Goal: Check status: Check status

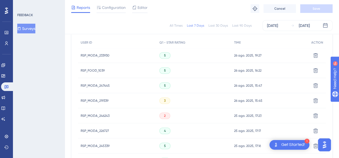
scroll to position [172, 0]
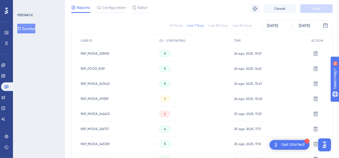
click at [92, 98] on span "RSP_MODA_219339" at bounding box center [95, 99] width 28 height 4
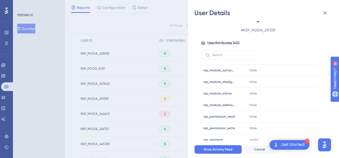
scroll to position [380, 0]
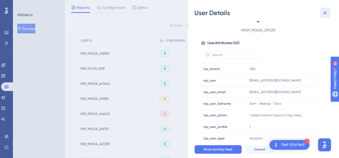
click at [324, 14] on icon at bounding box center [325, 13] width 4 height 4
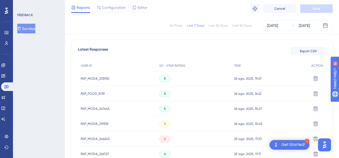
scroll to position [147, 0]
click at [97, 110] on span "RSP_MODA_247445" at bounding box center [95, 109] width 29 height 4
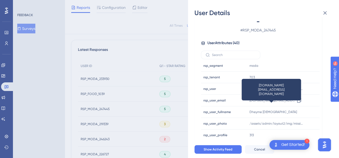
scroll to position [372, 0]
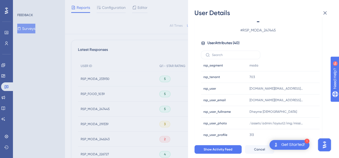
click at [91, 94] on div "User Details - # RSP_MODA_247445 User Attributes ( 40 ) Email Email - Signup Si…" at bounding box center [169, 79] width 339 height 158
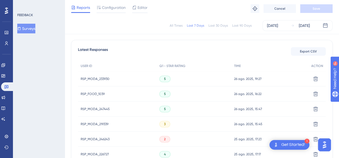
click at [91, 94] on span "RSP_FOOD_1039" at bounding box center [93, 94] width 24 height 4
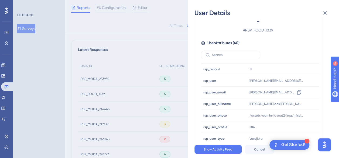
scroll to position [380, 0]
click at [326, 11] on icon at bounding box center [324, 13] width 6 height 6
